Goal: Obtain resource: Download file/media

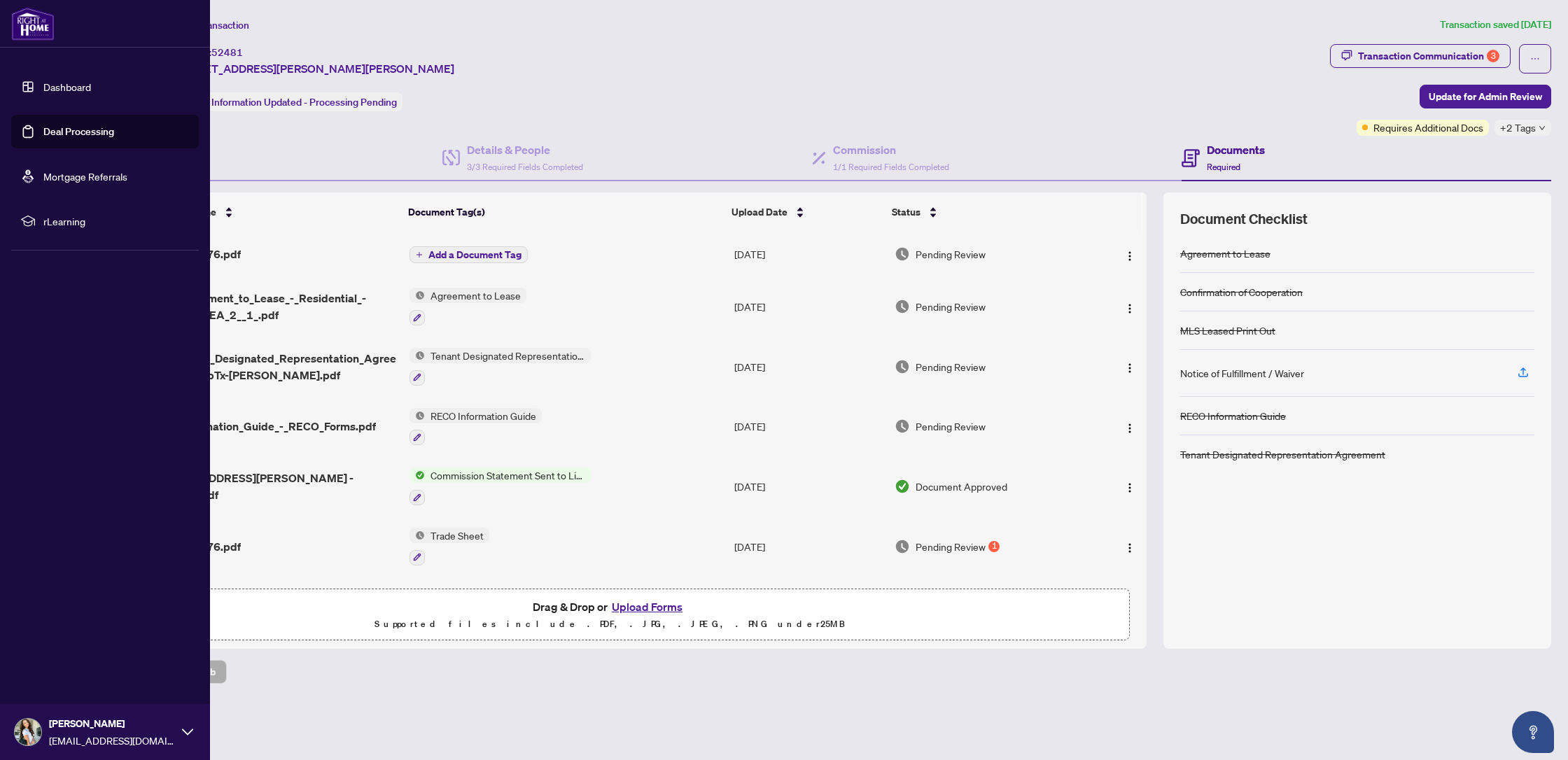
click at [44, 90] on link "Dashboard" at bounding box center [68, 86] width 48 height 12
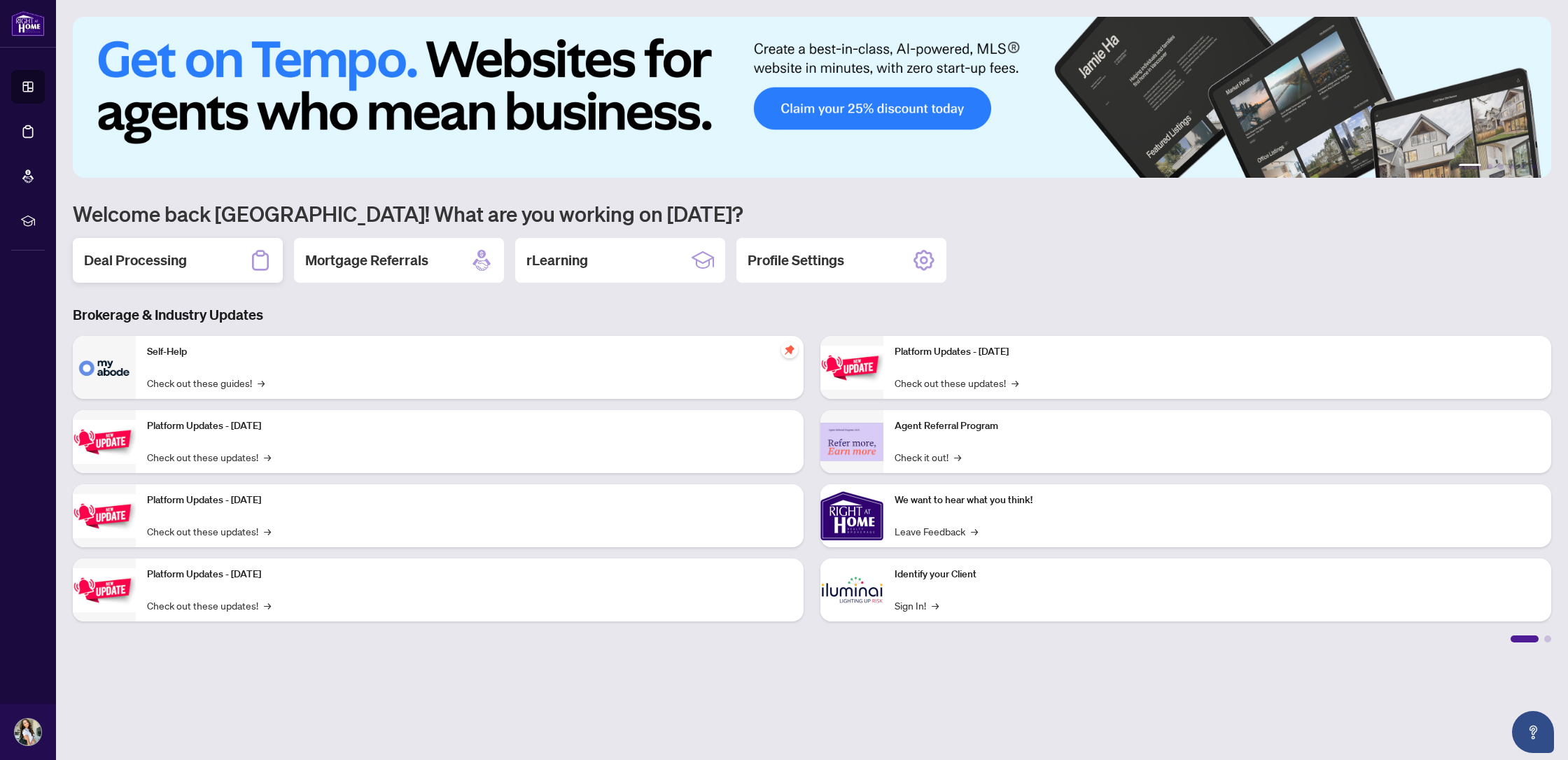
click at [183, 262] on h2 "Deal Processing" at bounding box center [136, 260] width 103 height 20
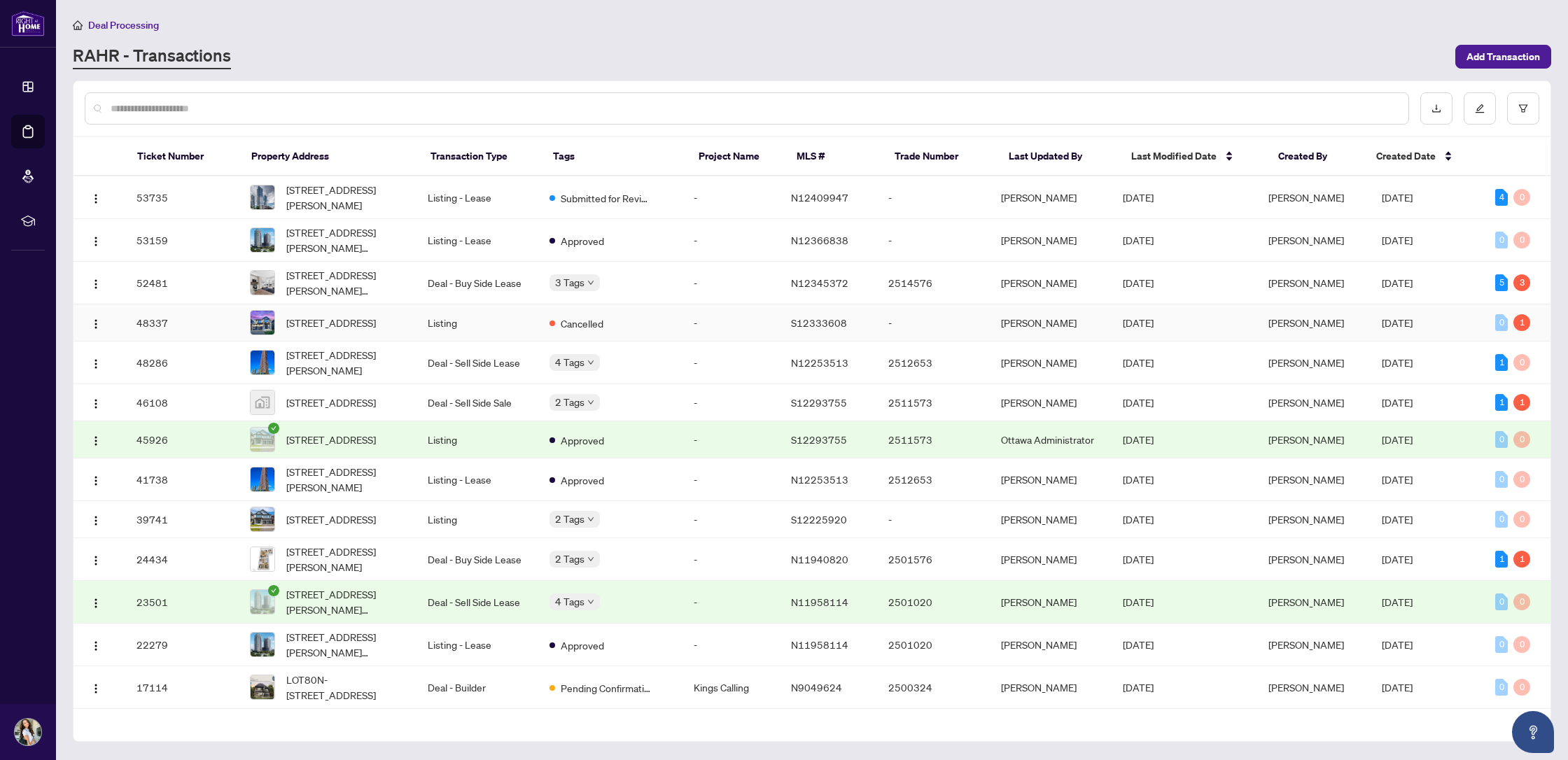
click at [647, 335] on td "Cancelled" at bounding box center [611, 322] width 144 height 37
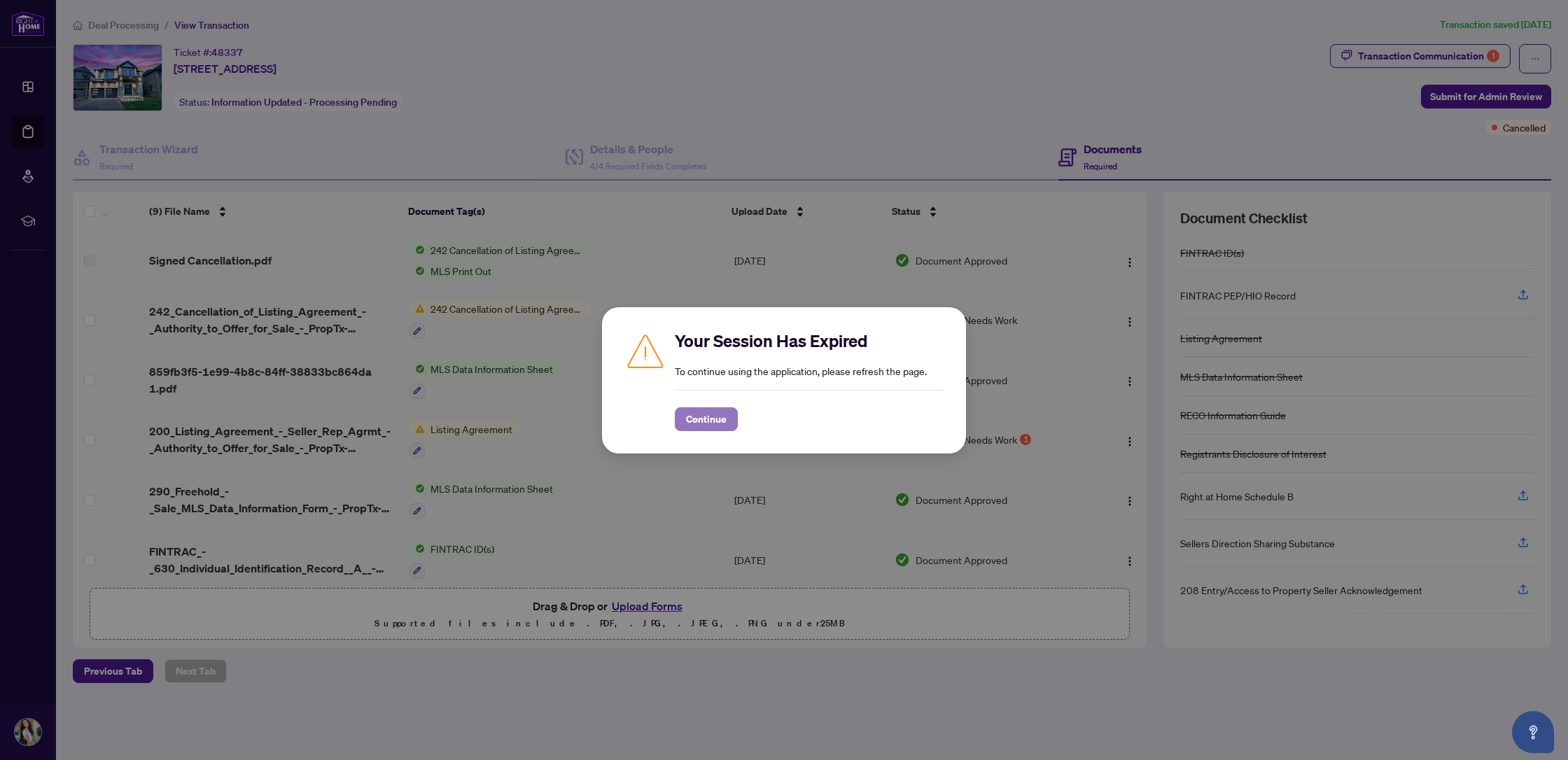
click at [727, 421] on button "Continue" at bounding box center [706, 419] width 63 height 24
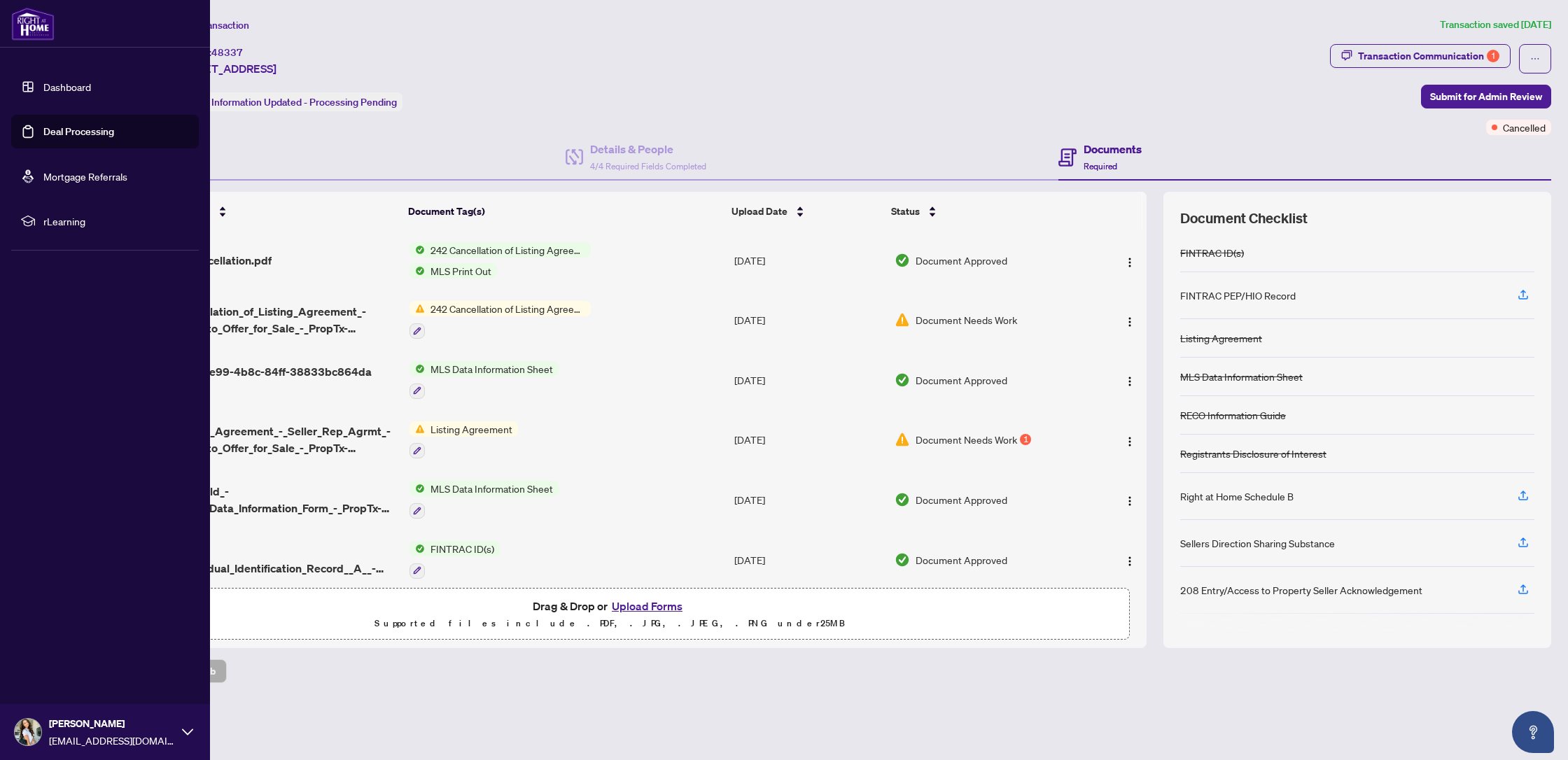
click at [75, 86] on link "Dashboard" at bounding box center [68, 86] width 48 height 12
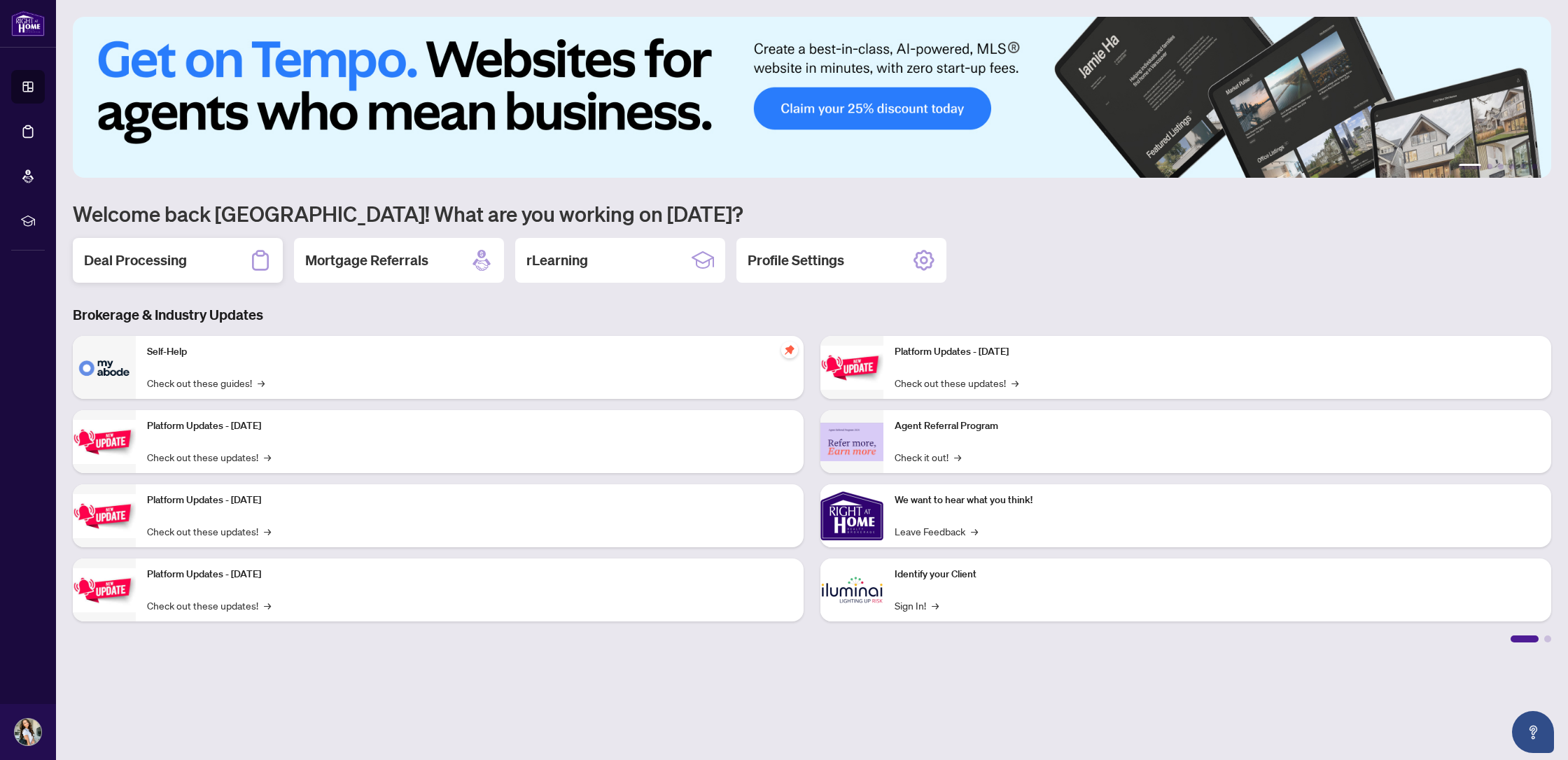
click at [168, 273] on div "Deal Processing" at bounding box center [177, 261] width 210 height 45
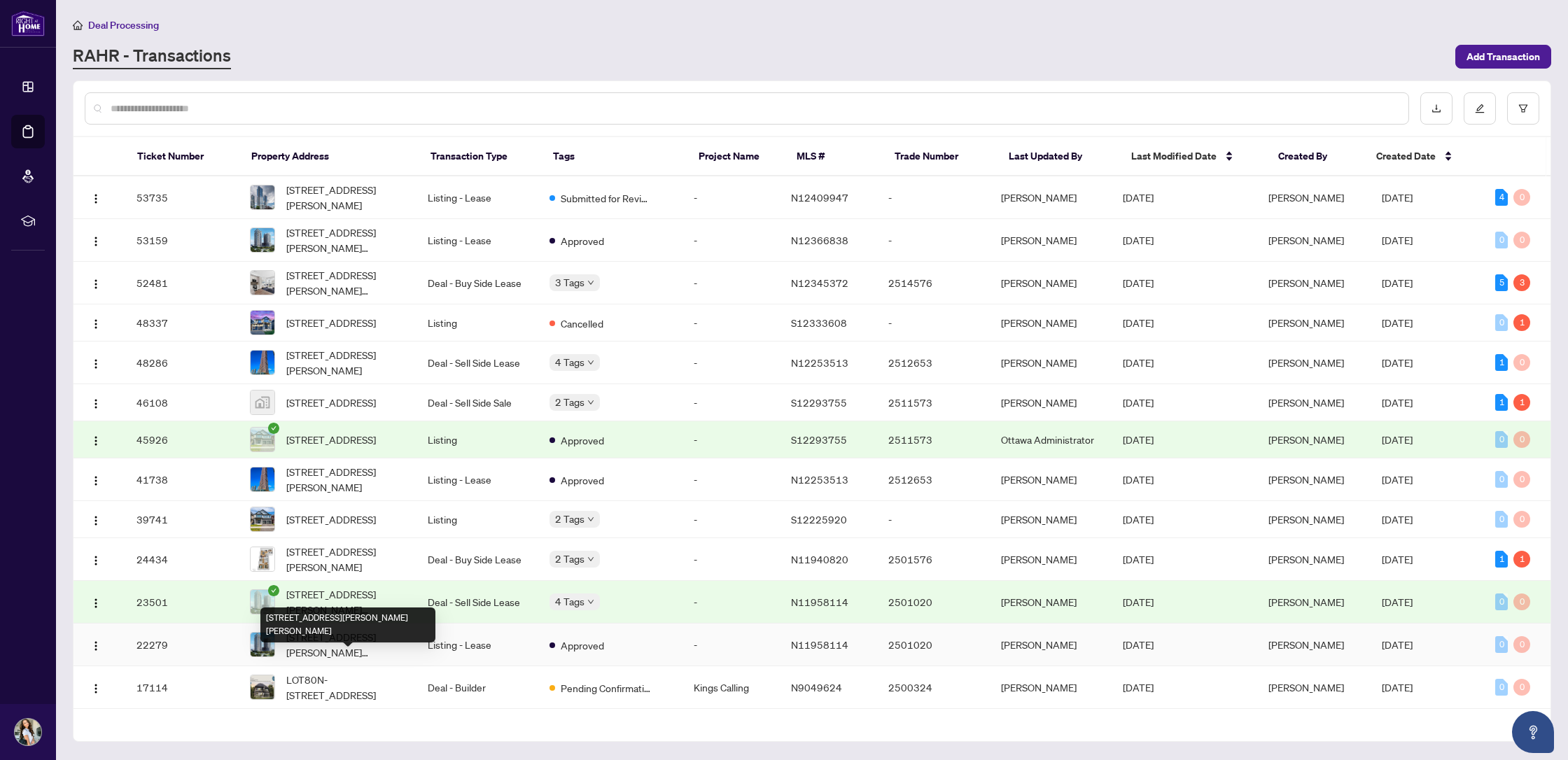
scroll to position [5, 0]
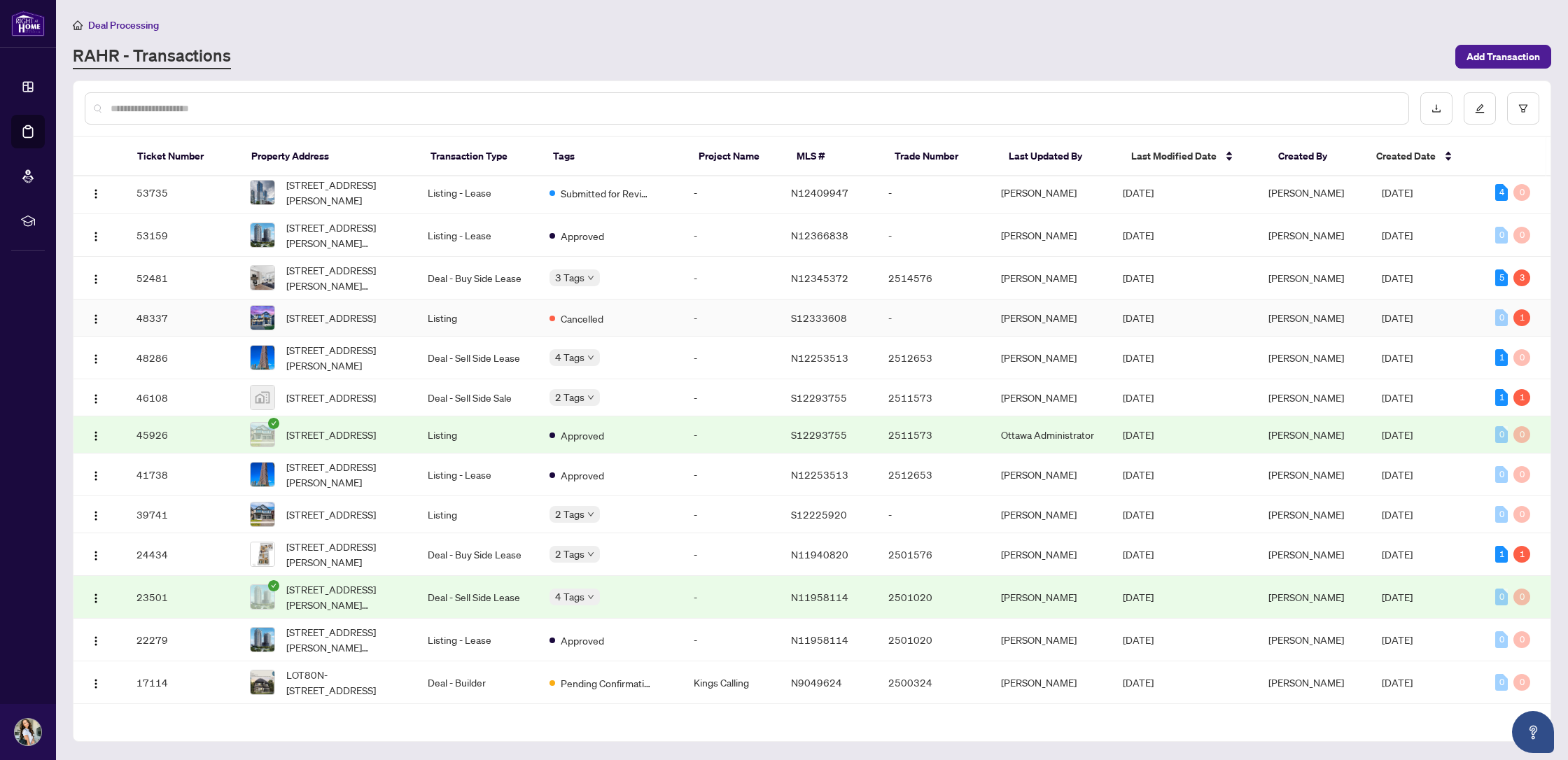
click at [320, 316] on span "[STREET_ADDRESS]" at bounding box center [330, 317] width 89 height 15
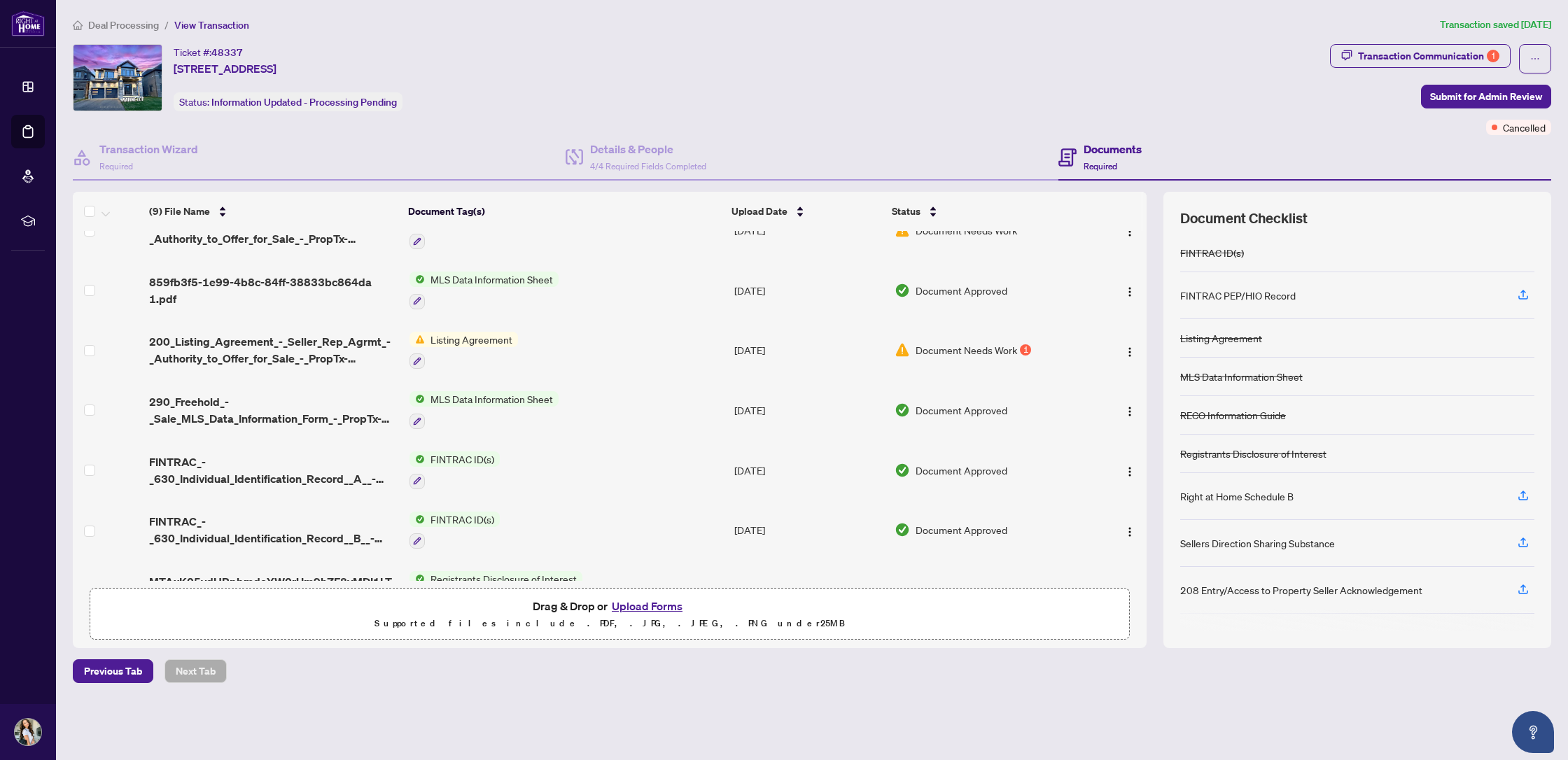
scroll to position [107, 0]
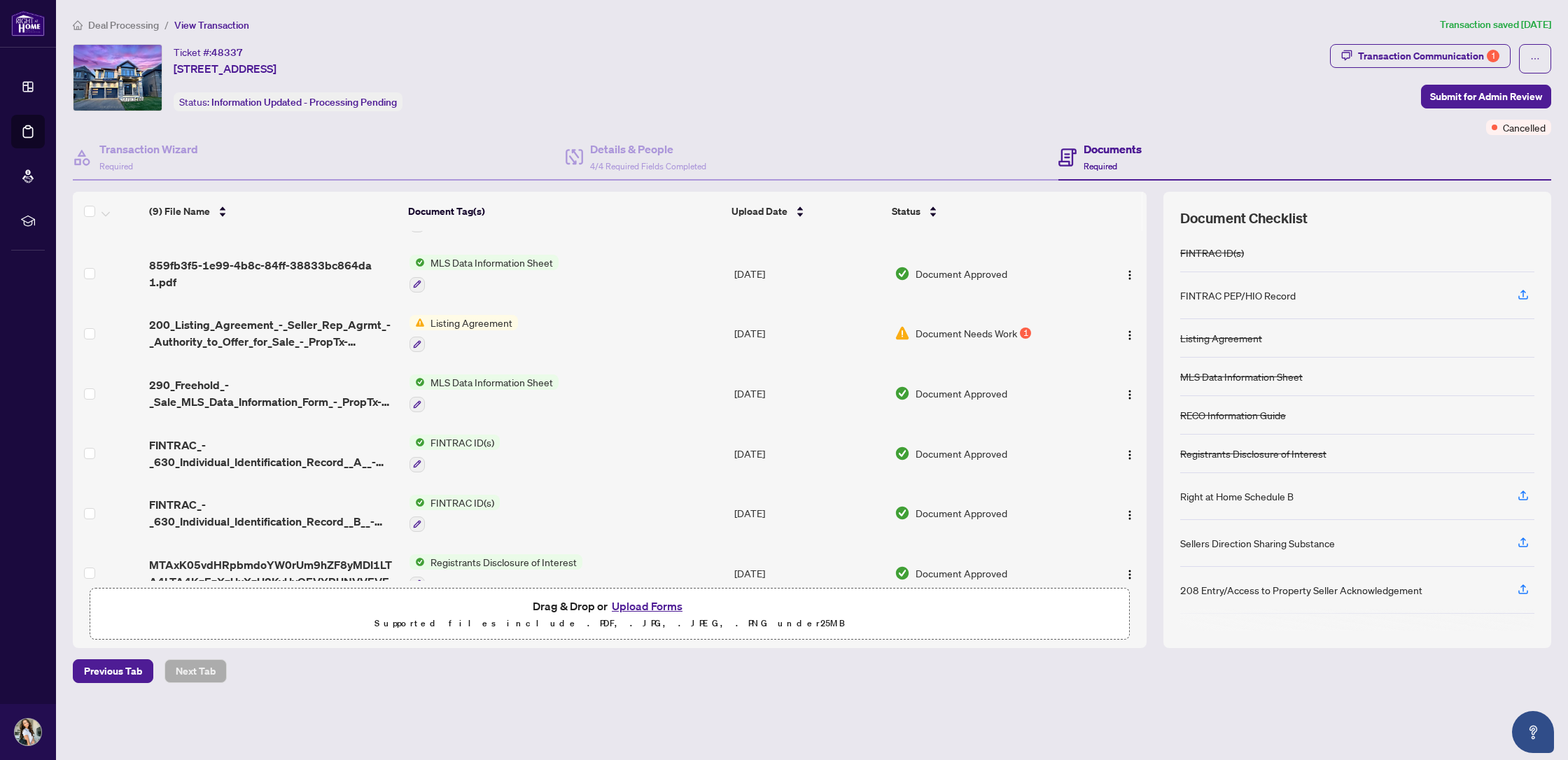
click at [491, 438] on span "FINTRAC ID(s)" at bounding box center [462, 442] width 75 height 15
click at [641, 457] on td "FINTRAC ID(s)" at bounding box center [565, 453] width 324 height 60
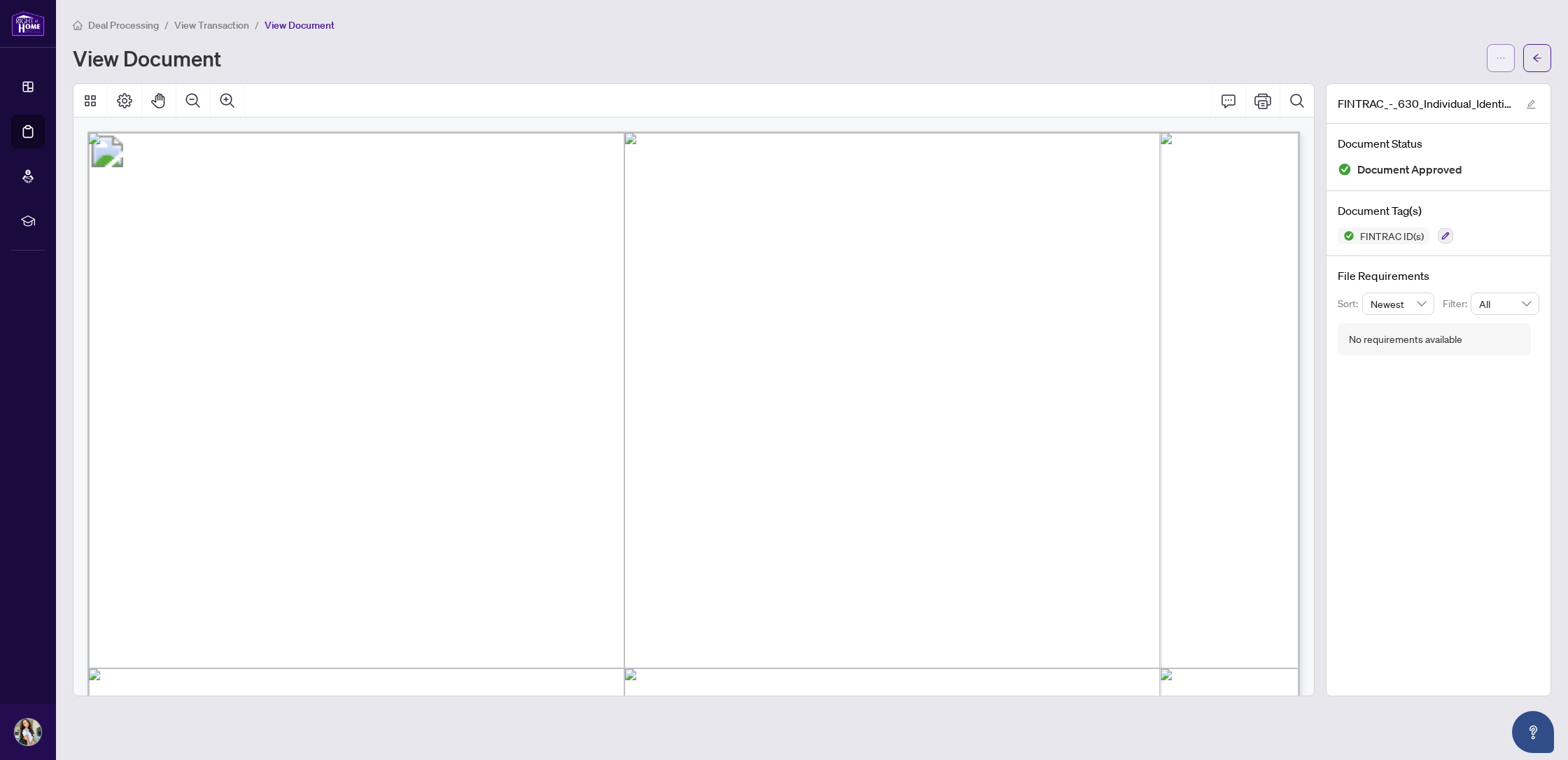
click at [1487, 52] on button "button" at bounding box center [1500, 58] width 28 height 28
click at [1430, 91] on span "Download" at bounding box center [1450, 88] width 107 height 15
click at [1540, 54] on icon "arrow-left" at bounding box center [1537, 57] width 9 height 9
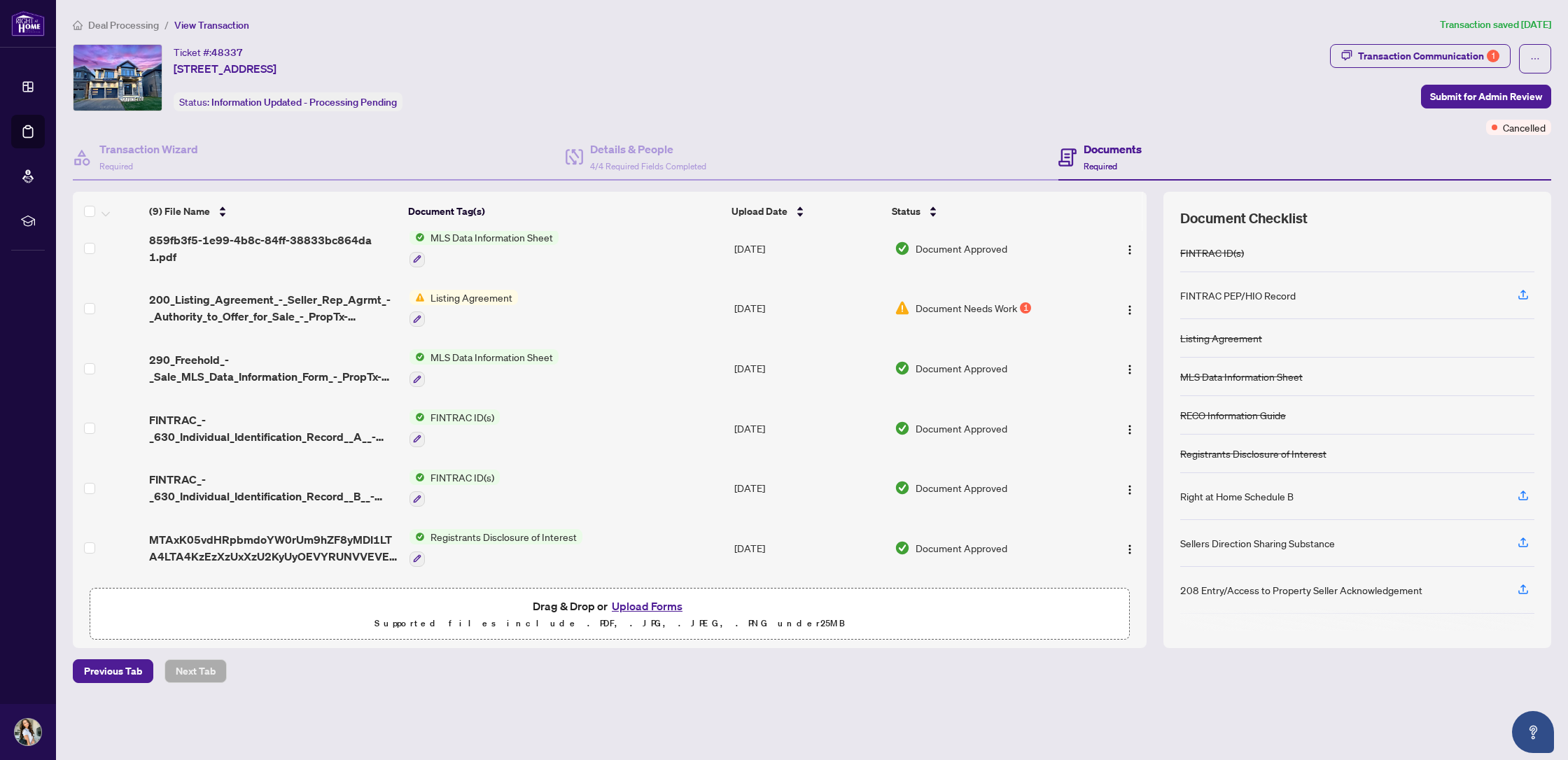
scroll to position [132, 0]
click at [466, 475] on span "FINTRAC ID(s)" at bounding box center [462, 476] width 75 height 15
click at [452, 473] on span "FINTRAC ID(s)" at bounding box center [462, 476] width 75 height 15
click at [241, 488] on span "FINTRAC_-_630_Individual_Identification_Record__B__-_PropTx-[PERSON_NAME].pdf" at bounding box center [273, 487] width 248 height 33
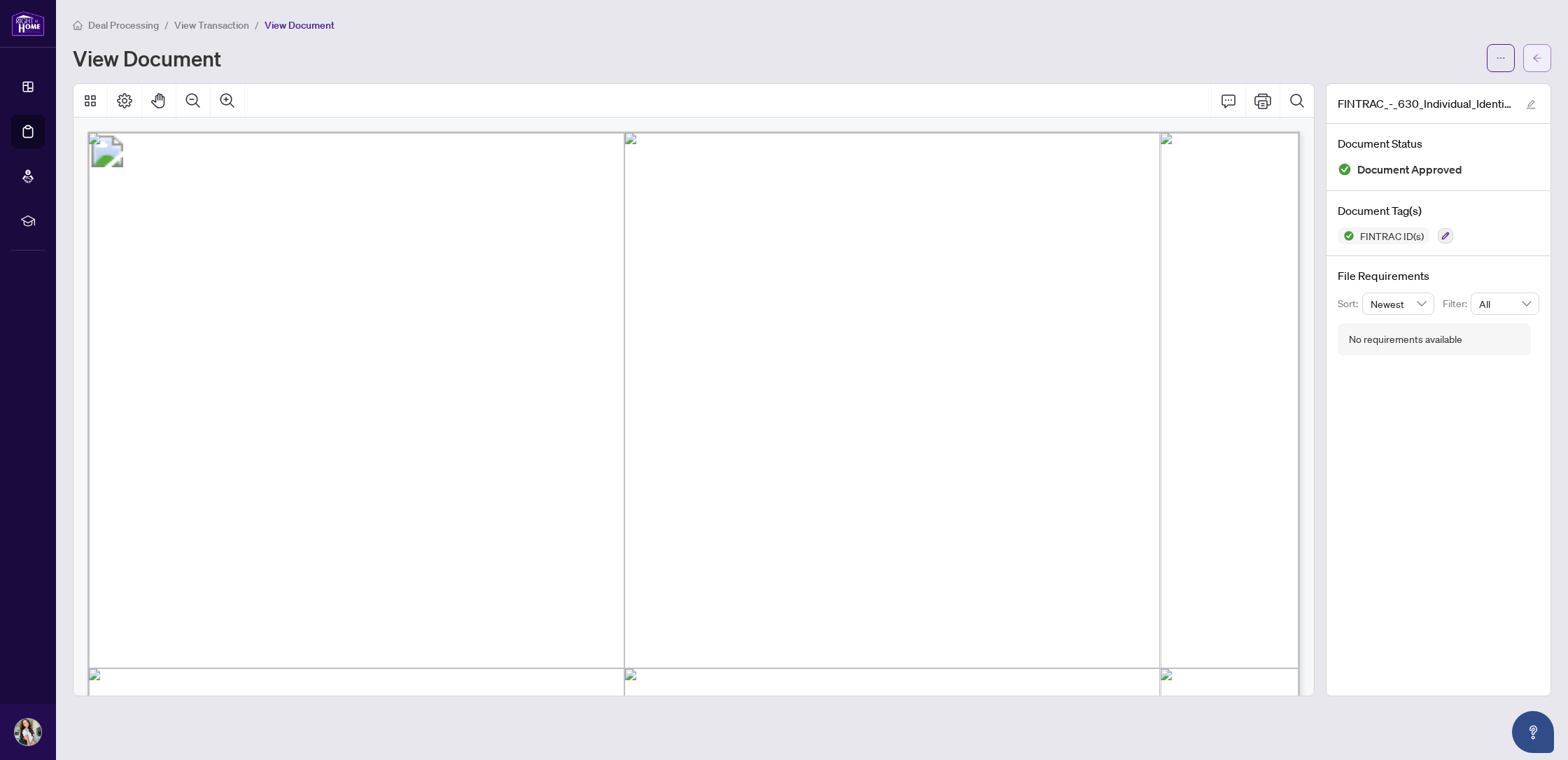
click at [1538, 68] on span "button" at bounding box center [1537, 58] width 9 height 23
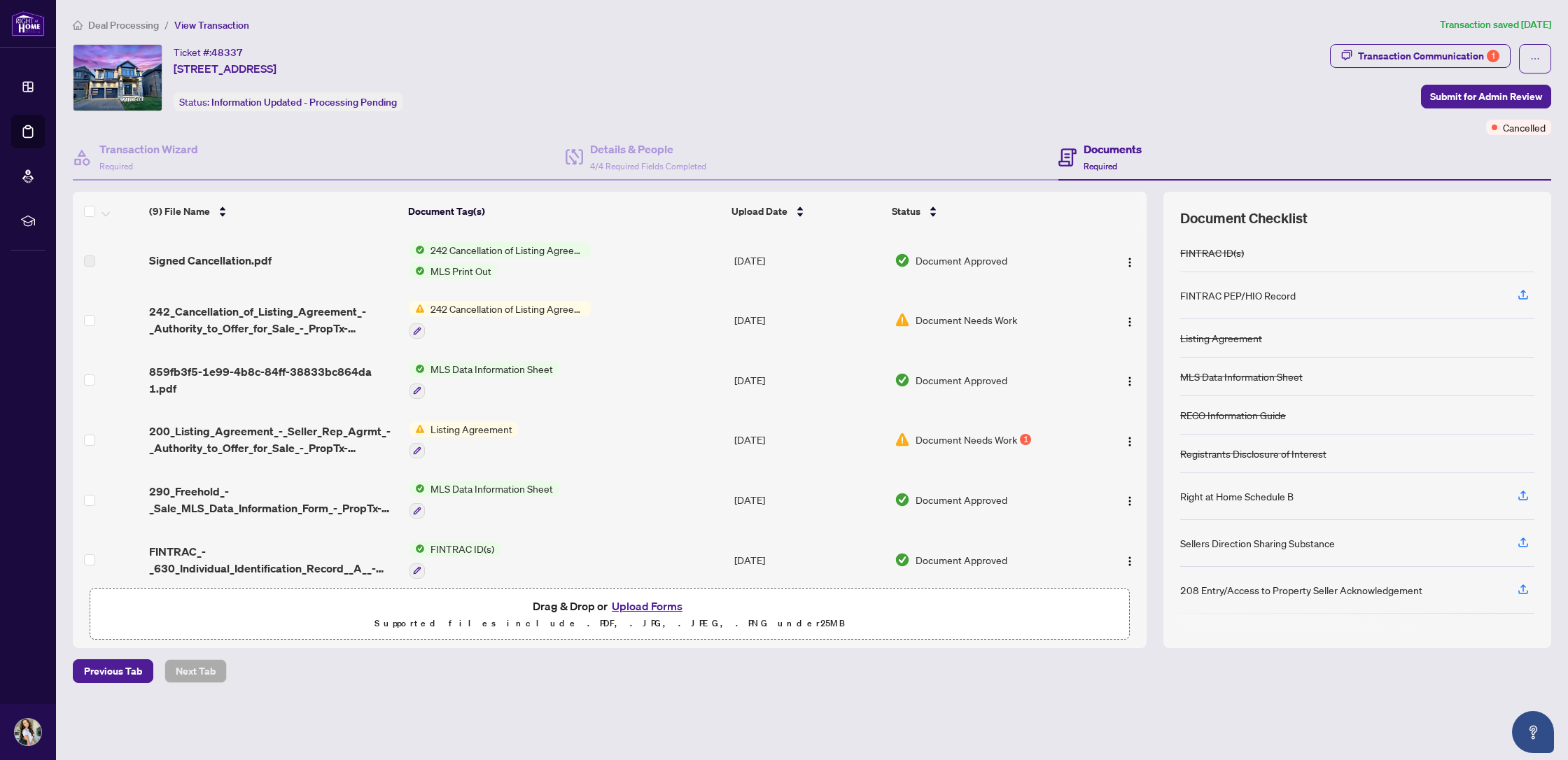
click at [466, 541] on span "FINTRAC ID(s)" at bounding box center [462, 548] width 75 height 15
click at [292, 546] on span "FINTRAC_-_630_Individual_Identification_Record__A__-_PropTx-[PERSON_NAME].pdf" at bounding box center [273, 560] width 248 height 33
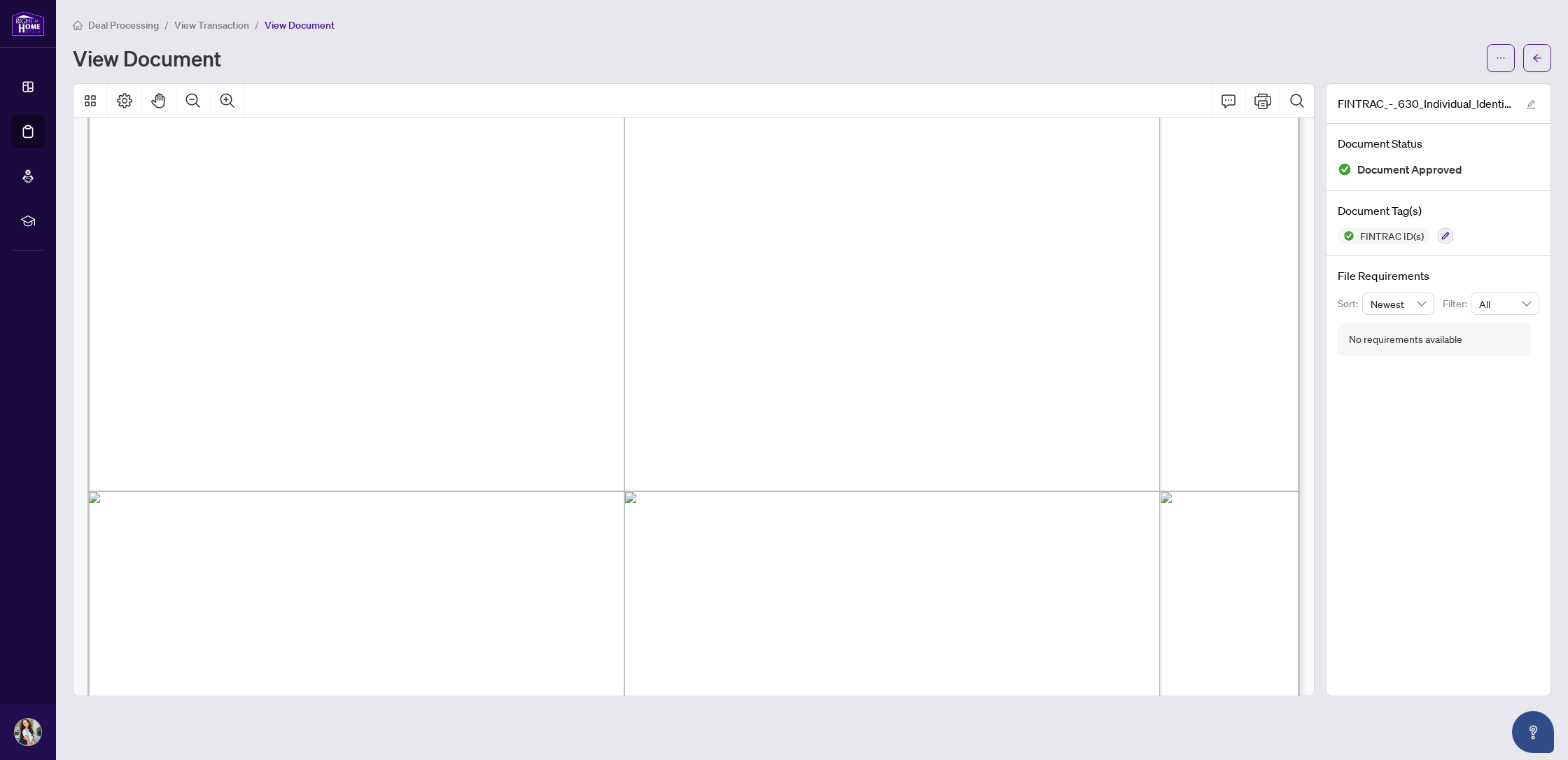
scroll to position [193, 0]
click at [1536, 58] on icon "arrow-left" at bounding box center [1537, 57] width 9 height 9
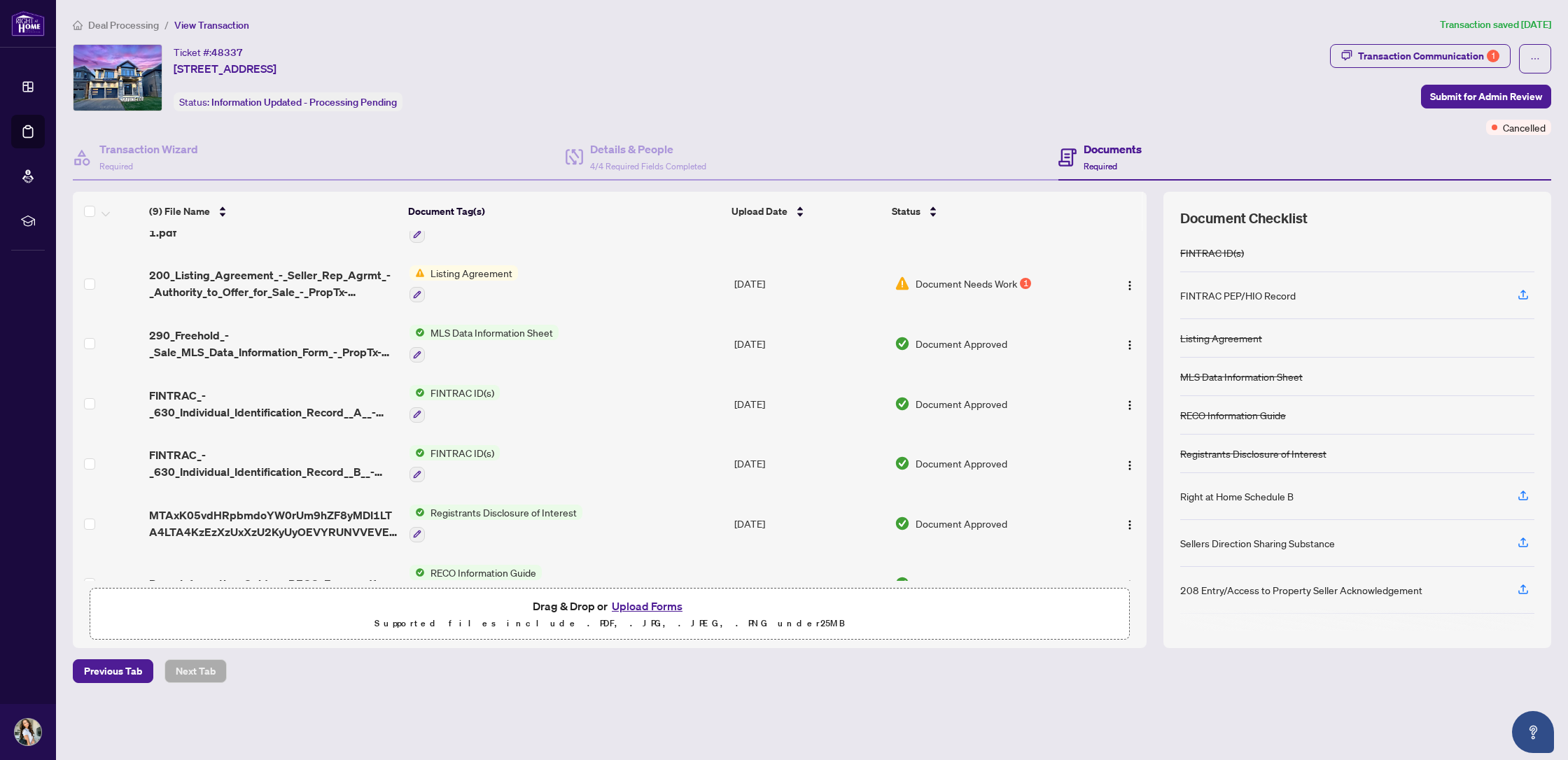
scroll to position [159, 0]
click at [441, 387] on span "FINTRAC ID(s)" at bounding box center [462, 389] width 75 height 15
click at [339, 397] on span "FINTRAC_-_630_Individual_Identification_Record__A__-_PropTx-[PERSON_NAME].pdf" at bounding box center [273, 401] width 248 height 33
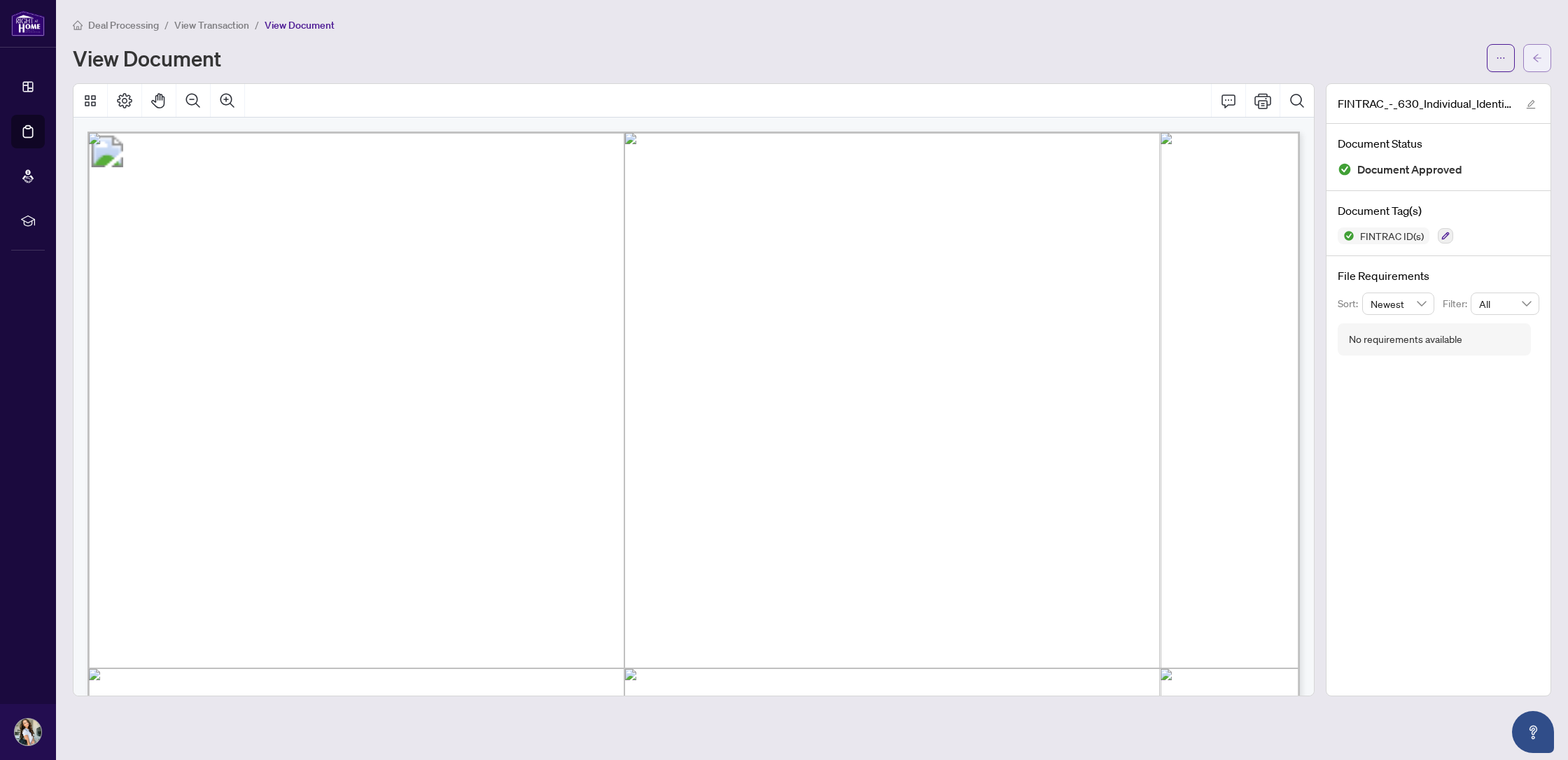
click at [1527, 53] on button "button" at bounding box center [1537, 58] width 28 height 28
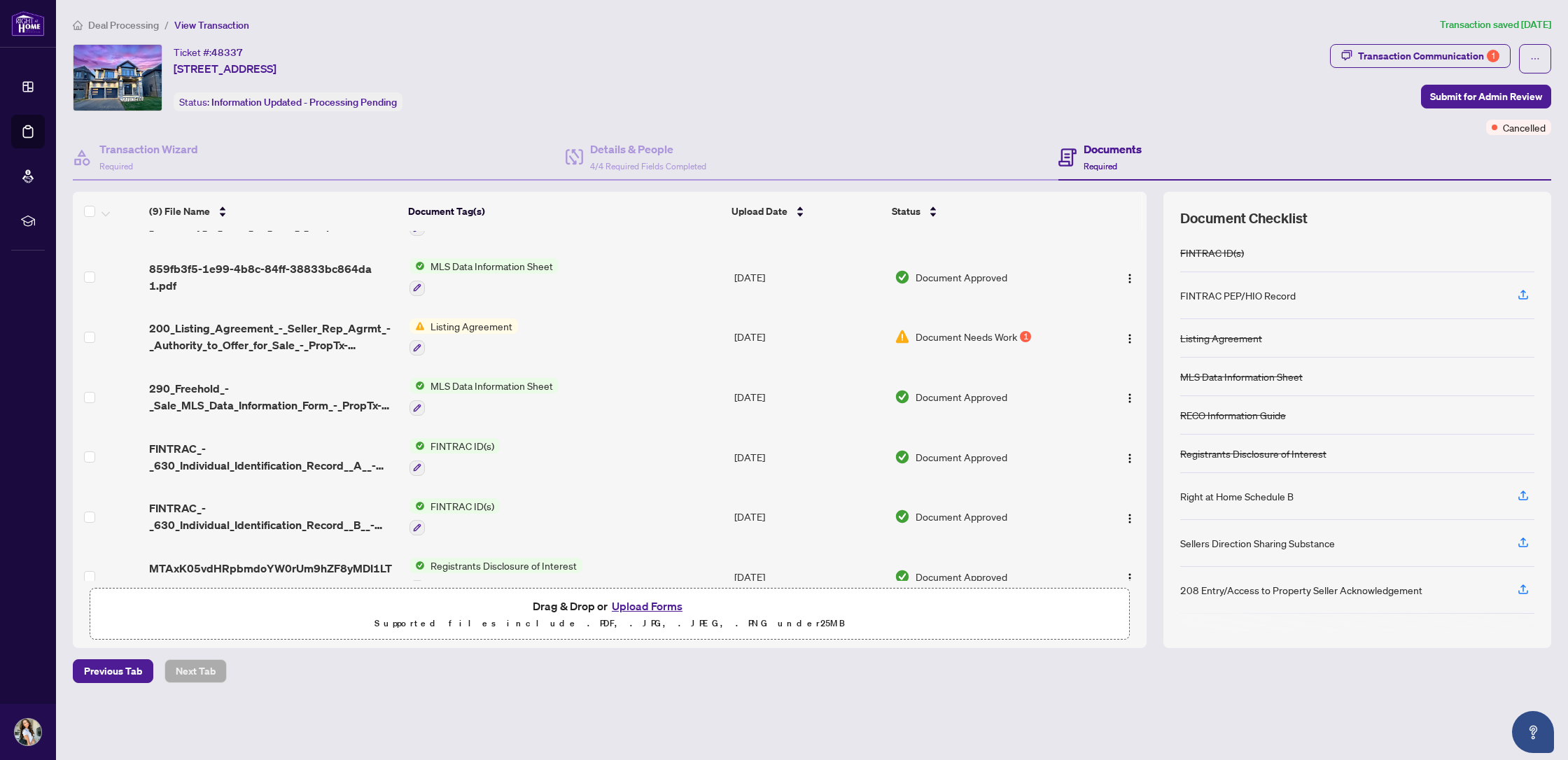
scroll to position [106, 0]
click at [447, 488] on td "FINTRAC ID(s)" at bounding box center [565, 514] width 324 height 60
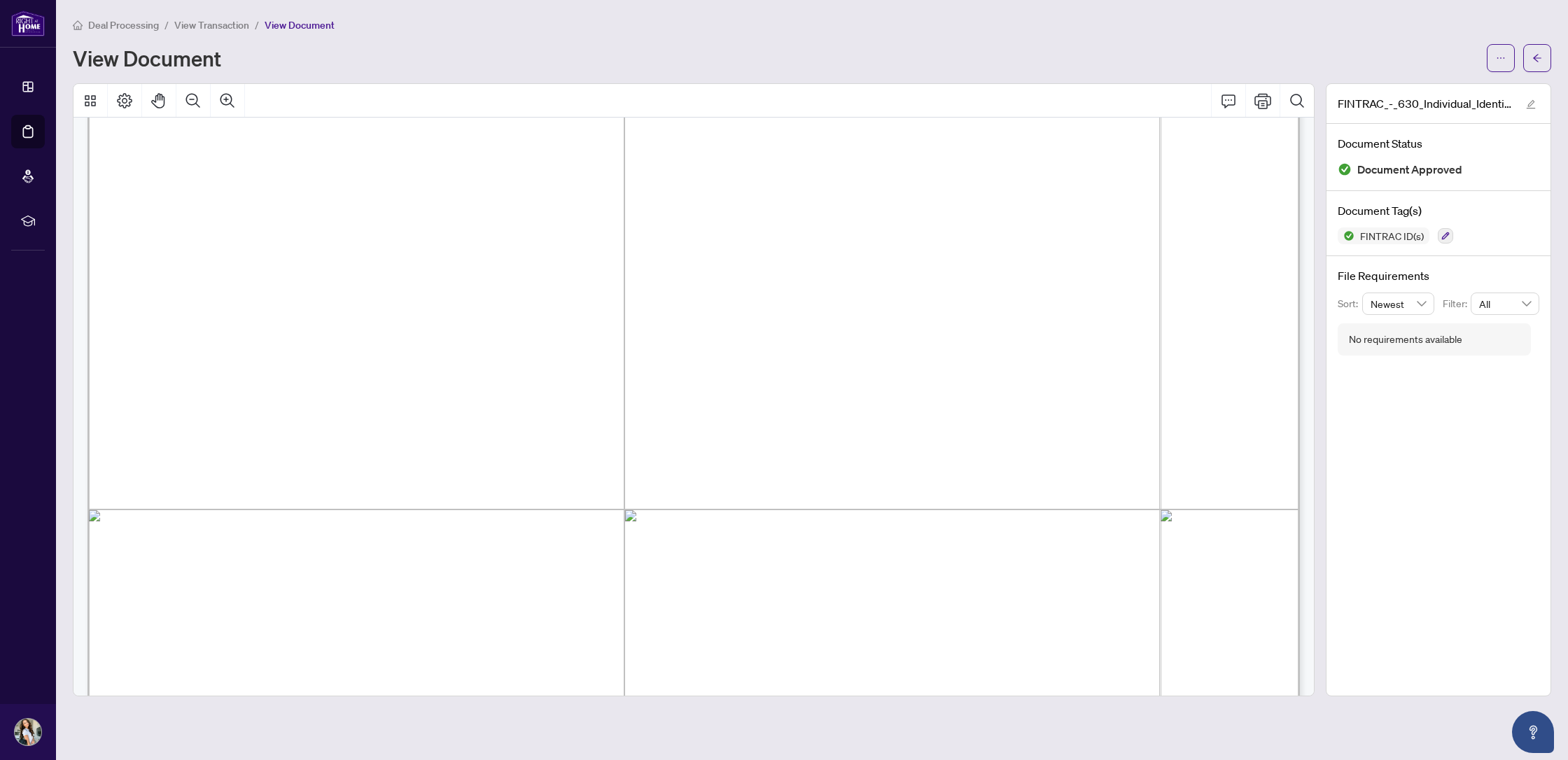
scroll to position [167, 0]
click at [1506, 52] on button "button" at bounding box center [1500, 58] width 28 height 28
click at [1440, 83] on span "Download" at bounding box center [1450, 88] width 107 height 15
